Goal: Navigation & Orientation: Go to known website

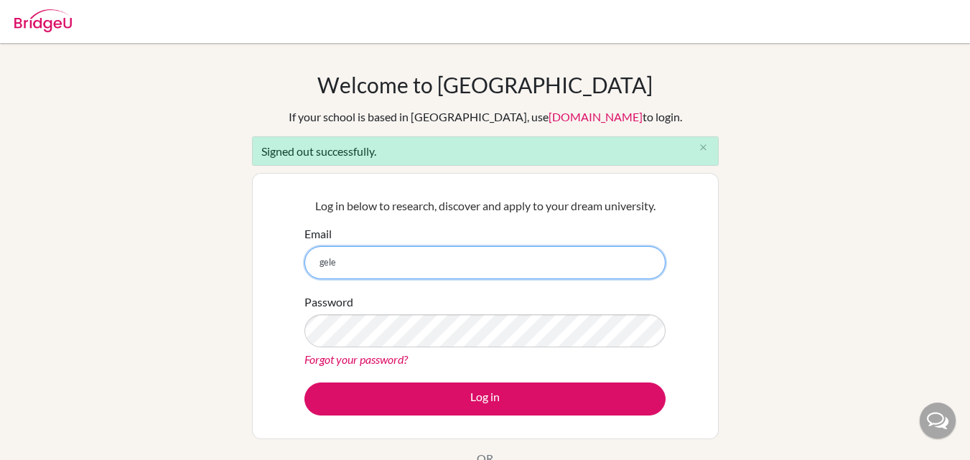
type input "[EMAIL_ADDRESS][DOMAIN_NAME]"
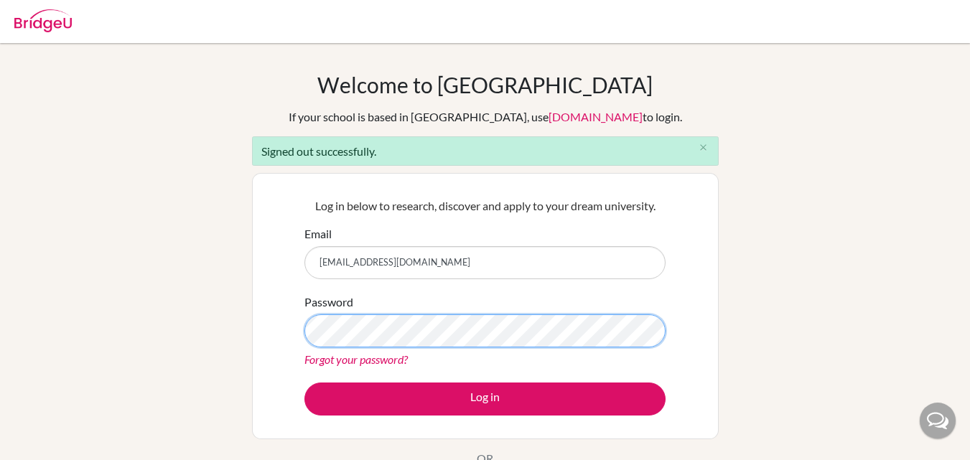
click at [304, 383] on button "Log in" at bounding box center [484, 399] width 361 height 33
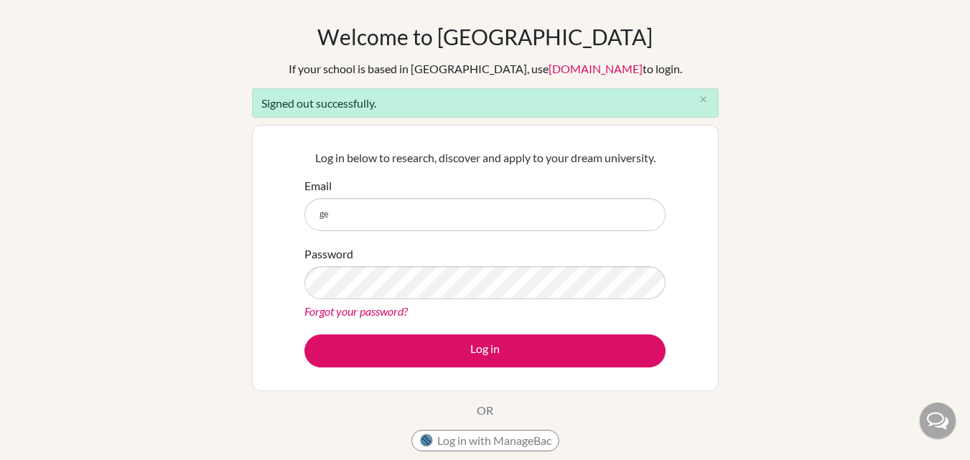
type input "[EMAIL_ADDRESS][DOMAIN_NAME]"
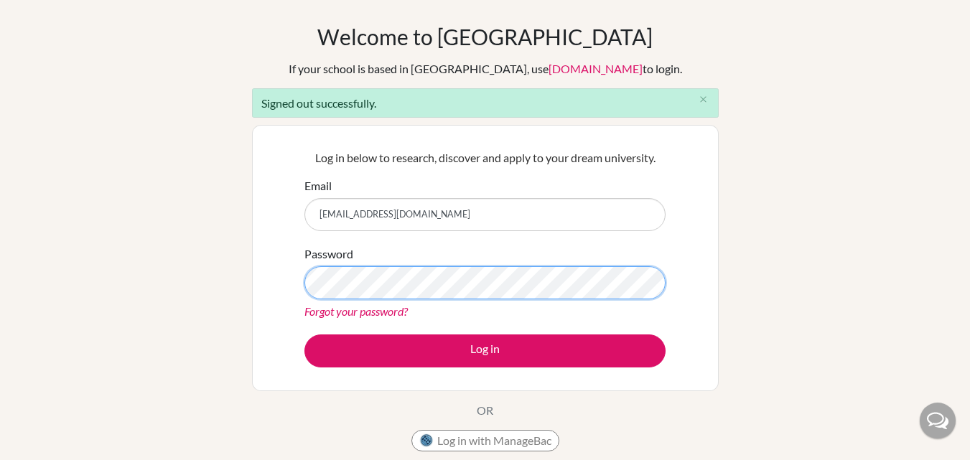
click at [304, 335] on button "Log in" at bounding box center [484, 351] width 361 height 33
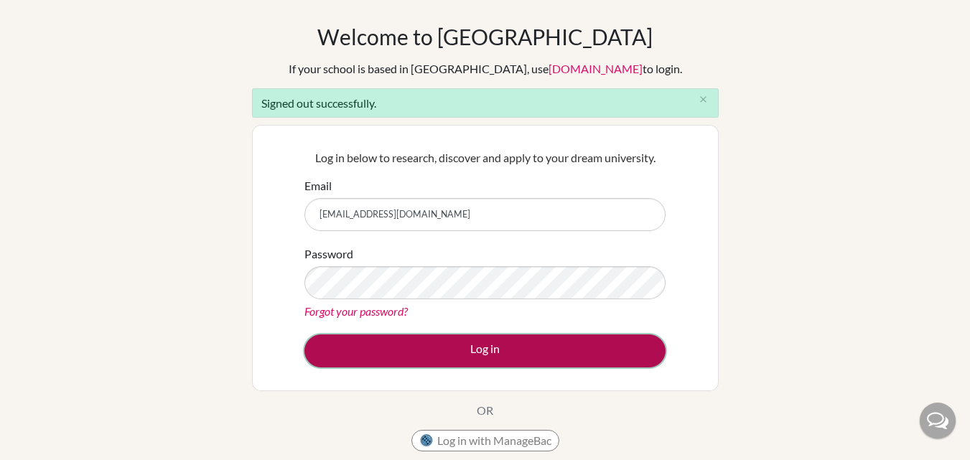
click at [495, 361] on button "Log in" at bounding box center [484, 351] width 361 height 33
